Goal: Task Accomplishment & Management: Manage account settings

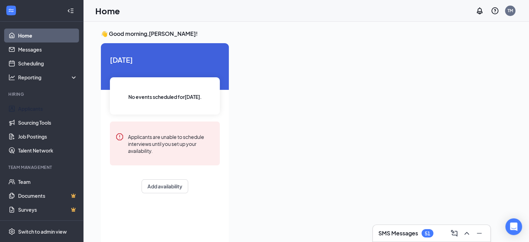
click at [41, 111] on link "Applicants" at bounding box center [48, 109] width 60 height 14
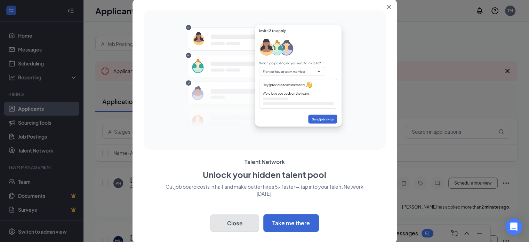
click at [221, 220] on button "Close" at bounding box center [235, 222] width 49 height 17
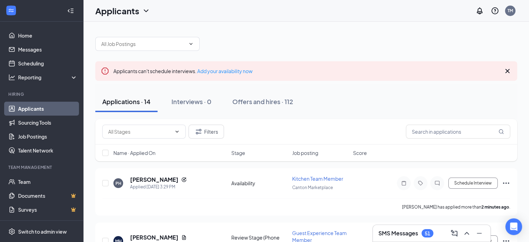
click at [509, 184] on icon "Ellipses" at bounding box center [506, 183] width 8 height 8
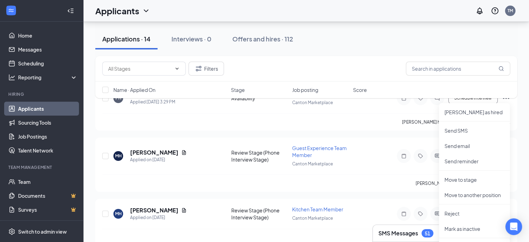
scroll to position [90, 0]
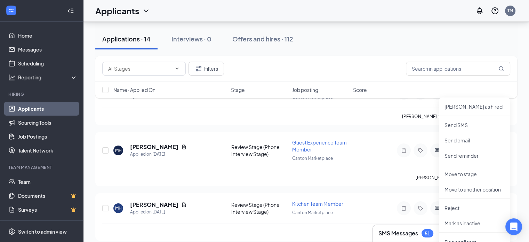
click at [347, 122] on div "[PERSON_NAME] has applied more than 2 minutes ago ." at bounding box center [306, 116] width 408 height 17
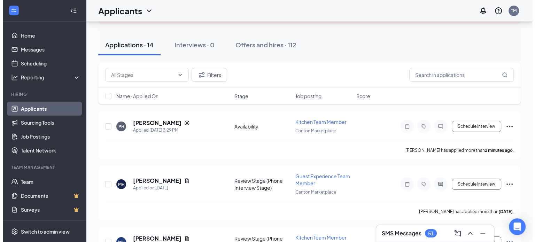
scroll to position [36, 0]
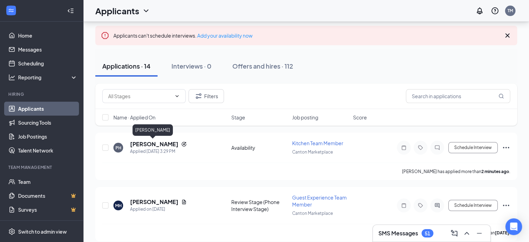
click at [159, 145] on h5 "[PERSON_NAME]" at bounding box center [154, 144] width 48 height 8
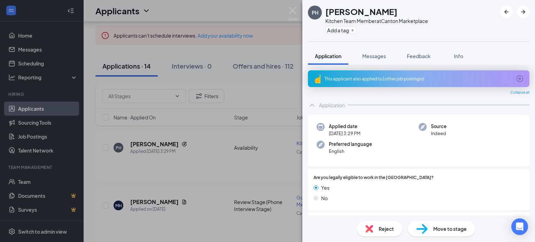
click at [465, 55] on div "Info" at bounding box center [458, 56] width 14 height 7
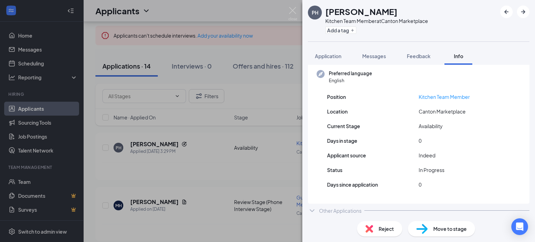
scroll to position [42, 0]
